Goal: Check status

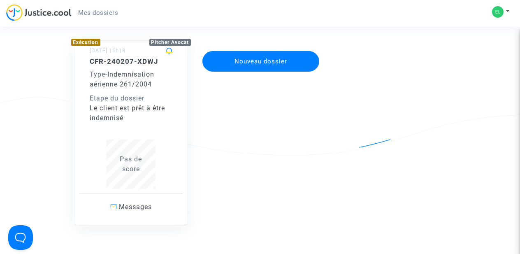
click at [143, 91] on div "CFR-240207-XDWJ Type - Indemnisation aérienne 261/2004 Etape du dossier Le clie…" at bounding box center [131, 90] width 83 height 66
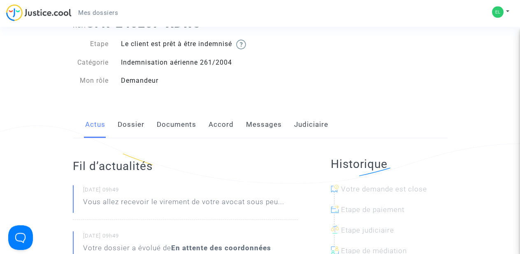
scroll to position [40, 0]
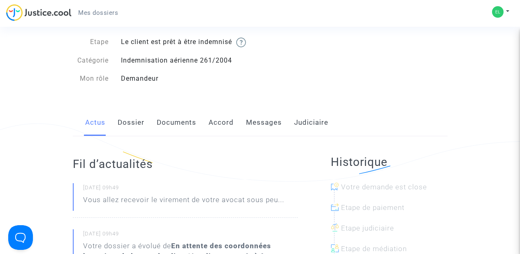
click at [259, 124] on link "Messages" at bounding box center [264, 122] width 36 height 27
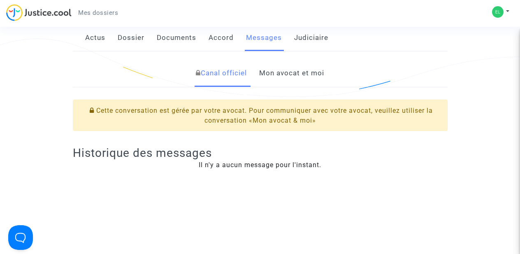
scroll to position [26, 0]
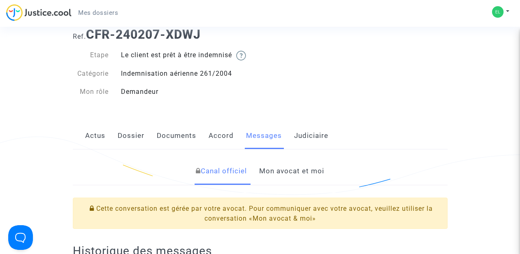
click at [95, 135] on link "Actus" at bounding box center [95, 135] width 20 height 27
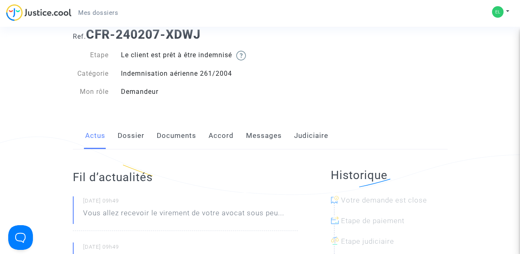
scroll to position [99, 0]
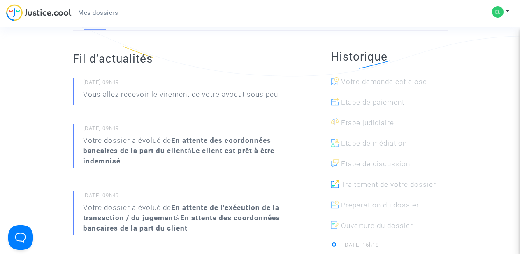
drag, startPoint x: 208, startPoint y: 91, endPoint x: 214, endPoint y: 93, distance: 6.4
click at [209, 91] on p "Vous allez recevoir le virement de votre avocat sous peu..." at bounding box center [183, 96] width 201 height 14
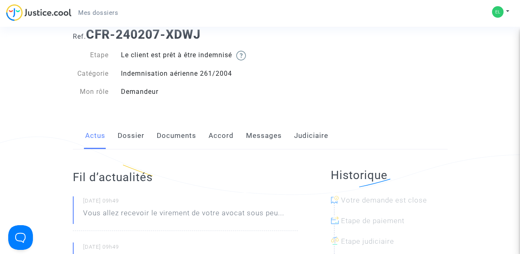
scroll to position [0, 0]
